Goal: Navigation & Orientation: Find specific page/section

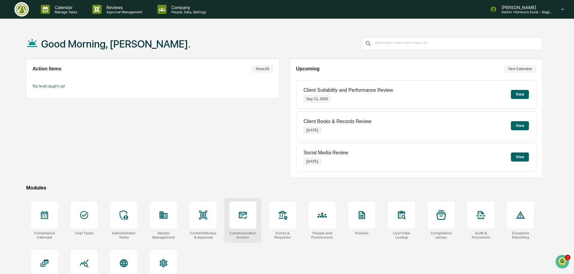
click at [255, 219] on div at bounding box center [242, 215] width 27 height 27
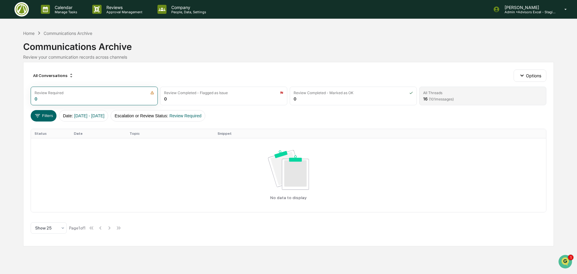
click at [456, 94] on div "All Threads" at bounding box center [482, 93] width 119 height 5
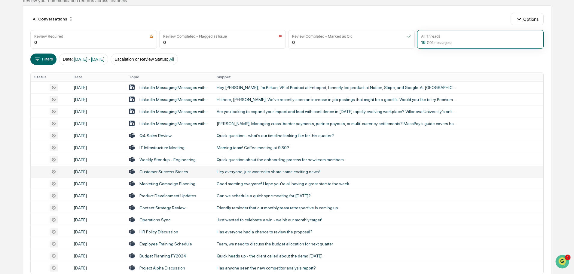
scroll to position [90, 0]
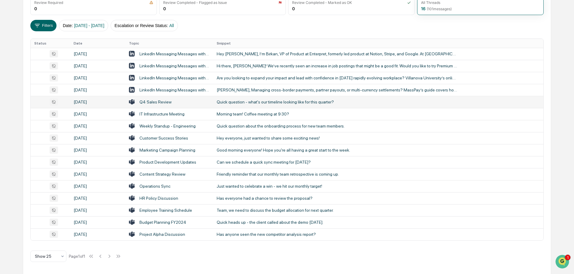
click at [155, 100] on div "Q4 Sales Review" at bounding box center [156, 102] width 32 height 5
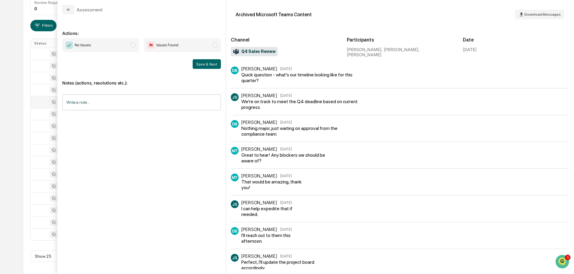
scroll to position [91, 0]
click at [67, 10] on icon "modal" at bounding box center [68, 9] width 5 height 5
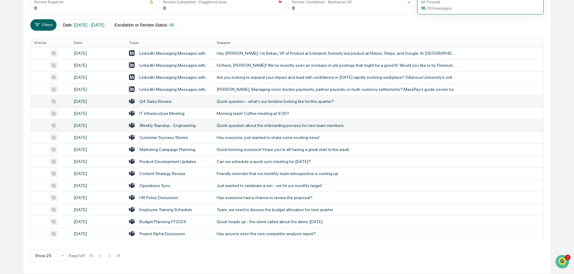
click at [163, 125] on div "Weekly Standup - Engineering" at bounding box center [168, 125] width 56 height 5
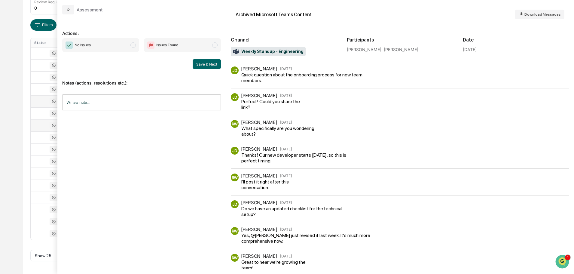
scroll to position [11, 0]
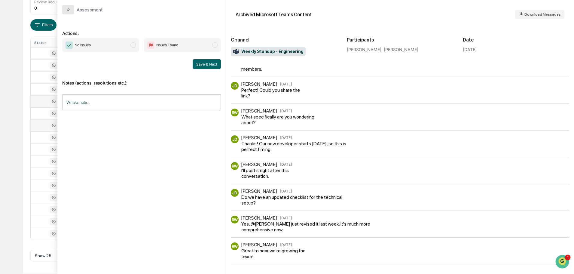
click at [67, 11] on icon "modal" at bounding box center [68, 9] width 5 height 5
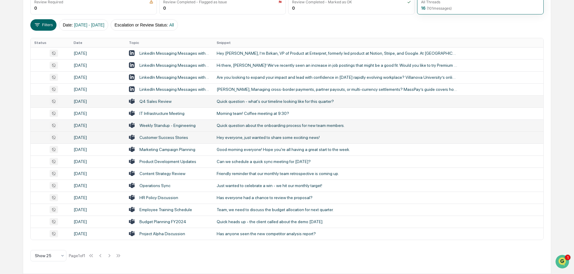
click at [180, 139] on div "Customer Success Stories" at bounding box center [164, 137] width 49 height 5
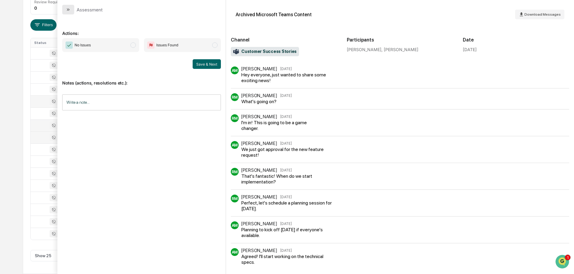
click at [69, 10] on icon "modal" at bounding box center [69, 9] width 2 height 2
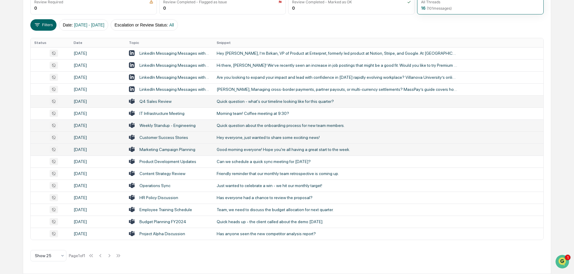
click at [147, 151] on div "Marketing Campaign Planning" at bounding box center [168, 149] width 56 height 5
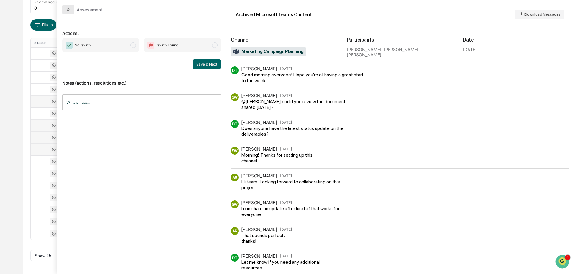
click at [71, 11] on button "modal" at bounding box center [68, 10] width 12 height 10
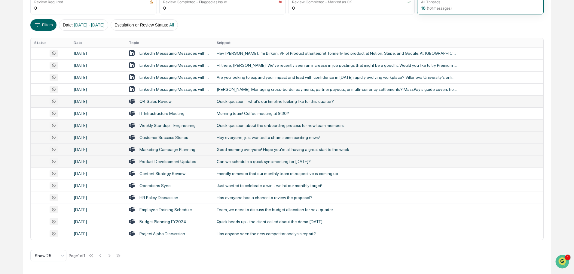
click at [160, 161] on div "Product Development Updates" at bounding box center [168, 161] width 57 height 5
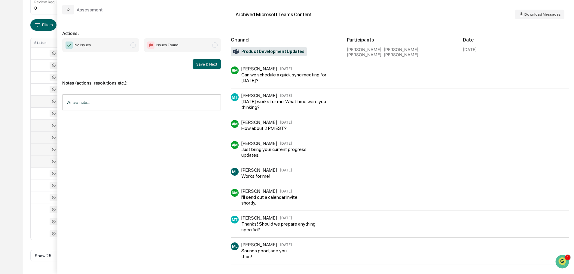
scroll to position [6, 0]
click at [68, 11] on icon "modal" at bounding box center [68, 9] width 5 height 5
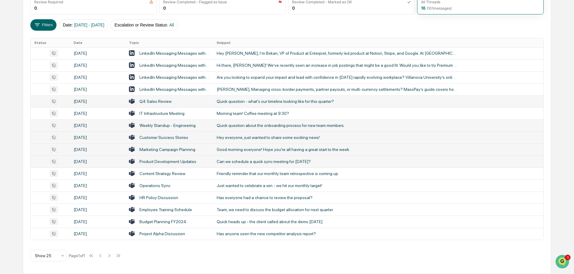
click at [160, 167] on td "Product Development Updates" at bounding box center [169, 162] width 88 height 12
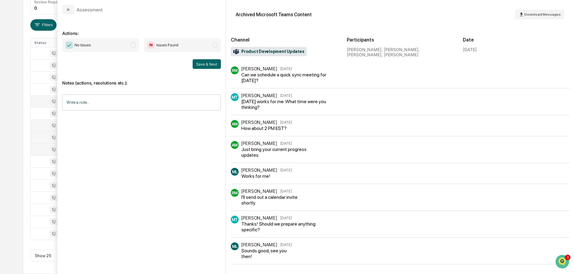
scroll to position [6, 0]
click at [70, 8] on icon "modal" at bounding box center [68, 9] width 5 height 5
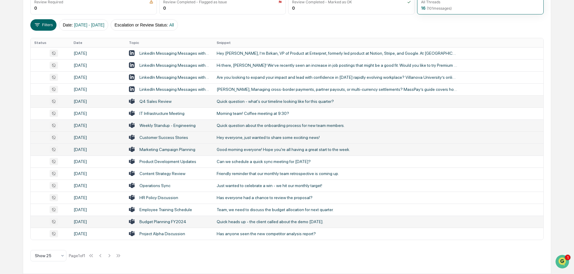
click at [264, 218] on td "Quick heads up - the client called about the demo [DATE]." at bounding box center [378, 222] width 331 height 12
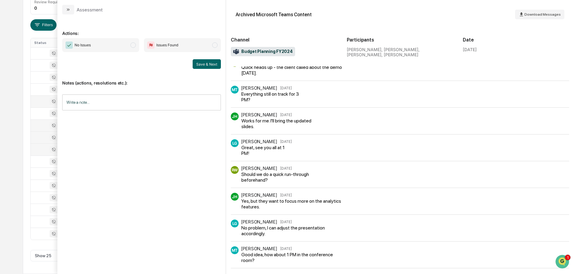
scroll to position [11, 0]
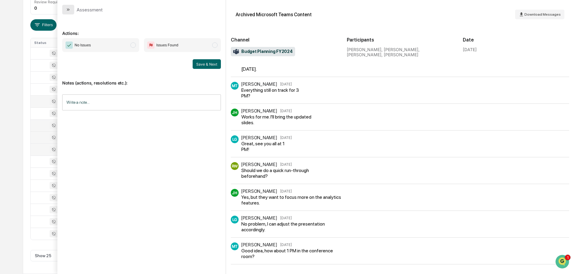
click at [71, 10] on button "modal" at bounding box center [68, 10] width 12 height 10
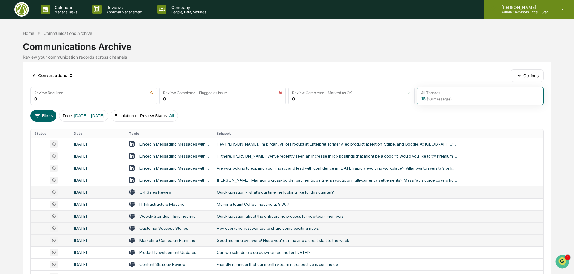
click at [540, 12] on p "Admin • Advisors Excel - Staging" at bounding box center [525, 12] width 56 height 4
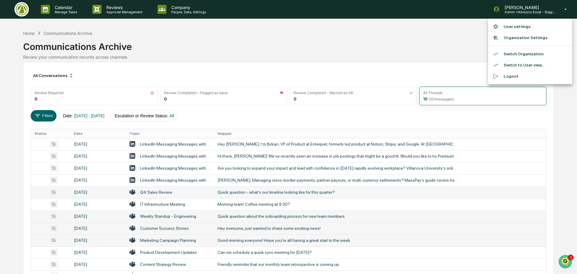
click at [515, 54] on li "Switch Organization" at bounding box center [530, 53] width 84 height 11
